Goal: Download file/media

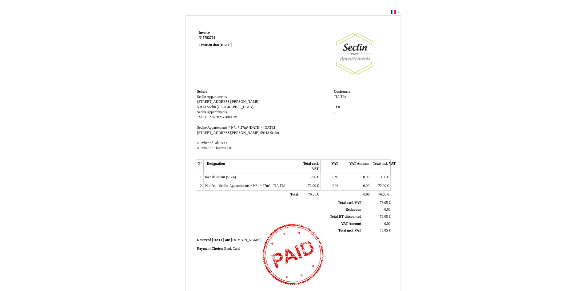
drag, startPoint x: 579, startPoint y: 0, endPoint x: 447, endPoint y: 36, distance: 136.8
click at [446, 36] on div "Invoice Invoice N° 6782724 6782724 Creation date [DATE] Seller: Seller: Seclin …" at bounding box center [293, 188] width 360 height 348
click at [490, 63] on div "Invoice Invoice N° 6782724 6782724 Creation date [DATE] Seller: Seller: Seclin …" at bounding box center [293, 185] width 586 height 354
drag, startPoint x: 562, startPoint y: 0, endPoint x: 442, endPoint y: 40, distance: 126.2
click at [432, 45] on div "Invoice Invoice N° 6782724 6782724 Creation date [DATE] Seller: Seller: Seclin …" at bounding box center [293, 188] width 360 height 348
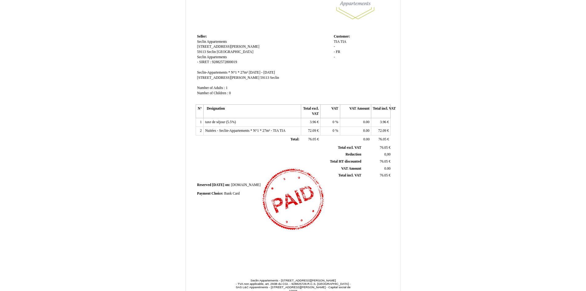
scroll to position [62, 0]
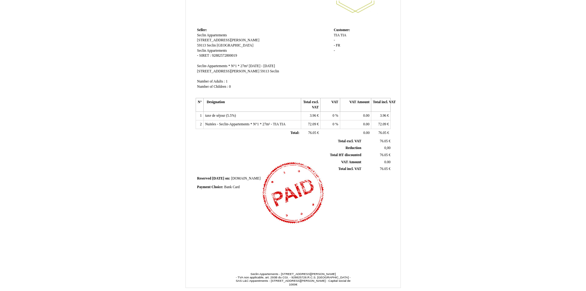
drag, startPoint x: 346, startPoint y: 208, endPoint x: 333, endPoint y: 131, distance: 78.0
click at [333, 131] on td at bounding box center [330, 133] width 19 height 9
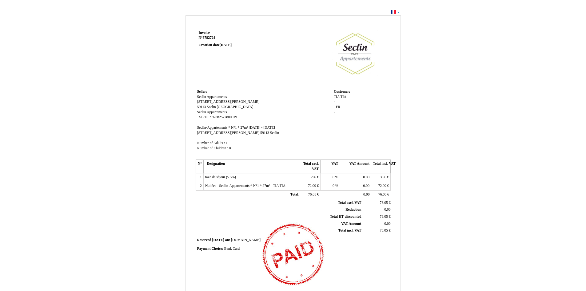
click at [428, 159] on div "Invoice Invoice N° 6782724 6782724 Creation date [DATE] Seller: Seller: Seclin …" at bounding box center [293, 188] width 360 height 348
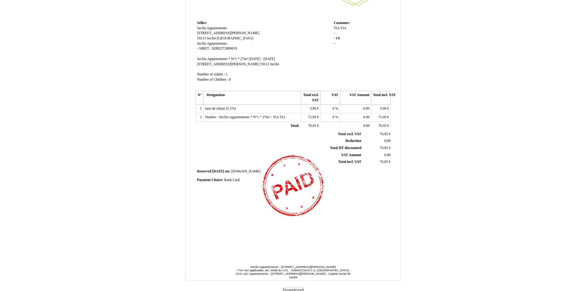
scroll to position [71, 0]
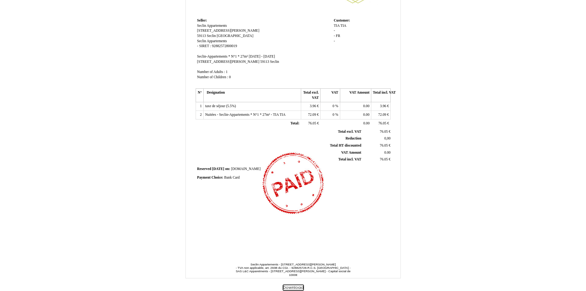
drag, startPoint x: 392, startPoint y: 102, endPoint x: 290, endPoint y: 288, distance: 212.9
click at [290, 288] on button "Download" at bounding box center [293, 287] width 21 height 6
click at [292, 288] on button "Download" at bounding box center [293, 287] width 21 height 6
